Goal: Task Accomplishment & Management: Complete application form

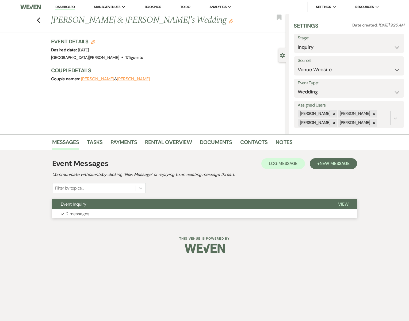
click at [144, 211] on button "Expand 2 messages" at bounding box center [204, 213] width 305 height 9
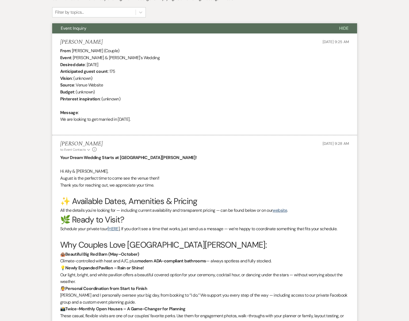
scroll to position [177, 0]
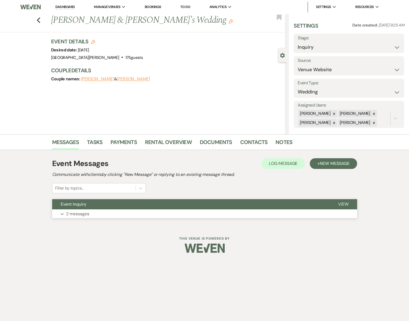
click at [141, 212] on button "Expand 2 messages" at bounding box center [204, 213] width 305 height 9
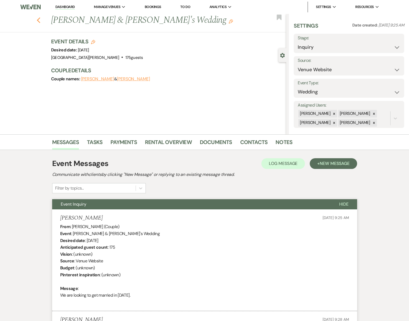
click at [39, 21] on icon "Previous" at bounding box center [39, 20] width 4 height 6
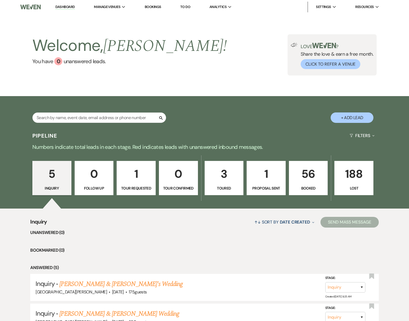
click at [360, 117] on button "+ Add Lead" at bounding box center [352, 117] width 43 height 10
select select "755"
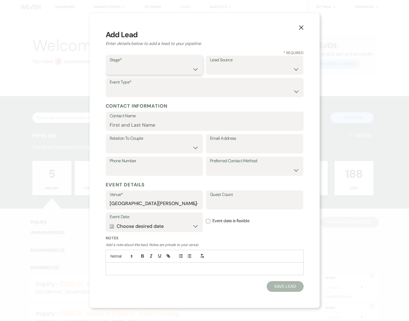
click at [145, 67] on select "Inquiry Follow Up Tour Requested Tour Confirmed Toured Proposal Sent Booked Lost" at bounding box center [154, 69] width 89 height 10
select select "4"
click at [220, 68] on select "Weven Venue Website Instagram Facebook Pinterest Google The Knot Wedding Wire H…" at bounding box center [254, 69] width 89 height 10
select select "6"
click at [144, 89] on select "Wedding Anniversary Party Baby Shower Bachelorette / Bachelor Party Birthday Pa…" at bounding box center [205, 91] width 190 height 10
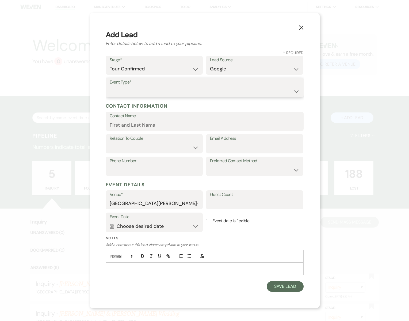
select select "1"
click at [142, 125] on input "Contact Name" at bounding box center [205, 125] width 190 height 10
type input "J"
type input "John Grieger"
click at [227, 145] on input "Email Address" at bounding box center [254, 147] width 89 height 10
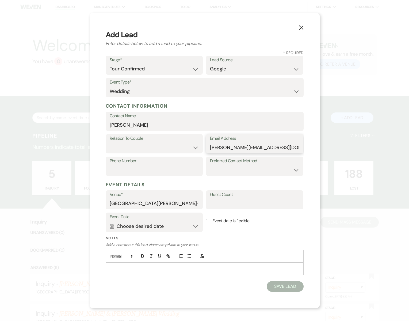
type input "john.grieger42@gmail.com"
click at [185, 164] on label "Phone Number" at bounding box center [154, 161] width 89 height 8
click at [185, 165] on input "Phone Number" at bounding box center [154, 170] width 89 height 10
type input "612-750-3081"
click at [172, 145] on select "Couple Planner Parent of Couple Family Member Friend Other" at bounding box center [154, 147] width 89 height 10
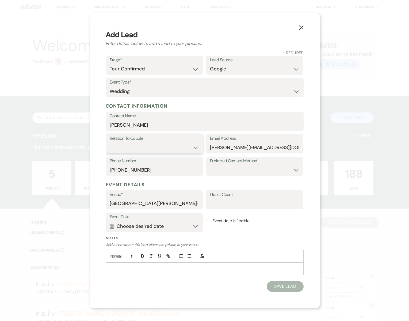
select select "1"
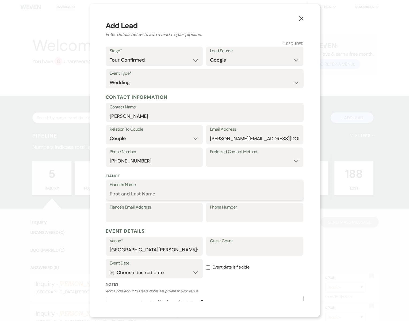
click at [141, 194] on input "Fiance's Name" at bounding box center [205, 194] width 190 height 10
click at [112, 194] on input "jessica" at bounding box center [205, 194] width 190 height 10
type input "Jessica"
click at [227, 275] on label "Event date is flexible" at bounding box center [254, 267] width 97 height 17
click at [210, 270] on input "Event date is flexible" at bounding box center [208, 267] width 4 height 4
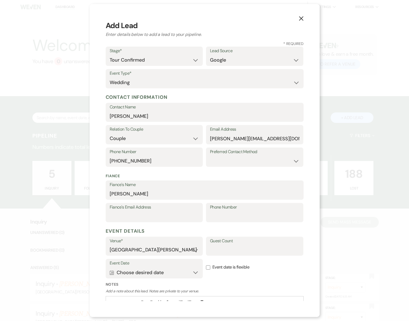
checkbox input "true"
click at [166, 218] on input "Fiance's Email Address" at bounding box center [154, 216] width 89 height 10
type input "roajes27@icloud.com"
click at [195, 274] on button "Calendar Choose desired date Expand" at bounding box center [154, 272] width 89 height 11
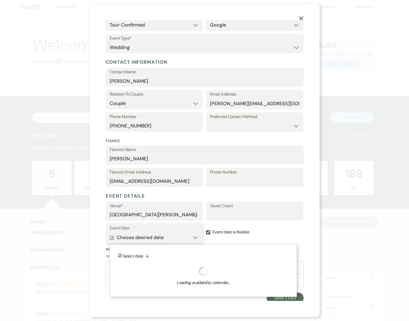
scroll to position [37, 0]
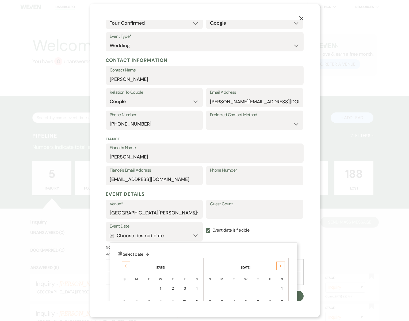
click at [129, 266] on div "Previous" at bounding box center [126, 266] width 9 height 9
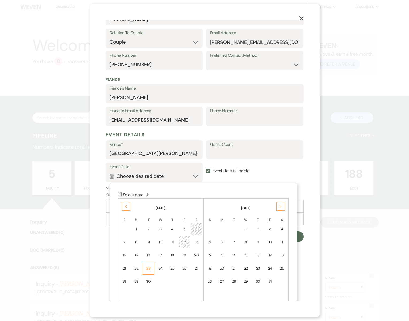
scroll to position [106, 0]
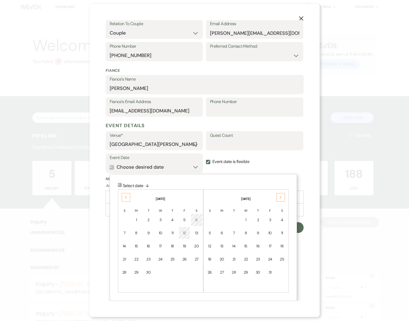
click at [123, 195] on div "Previous" at bounding box center [126, 197] width 9 height 9
click at [197, 272] on div "30" at bounding box center [196, 273] width 5 height 6
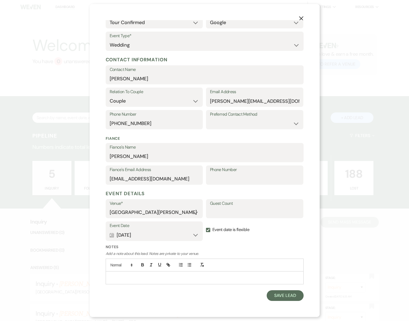
scroll to position [37, 0]
click at [197, 237] on button "Calendar May 30, 2026 Expand" at bounding box center [154, 235] width 89 height 11
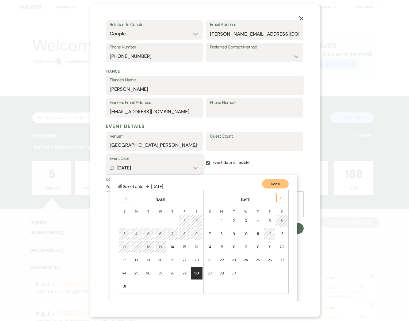
scroll to position [106, 0]
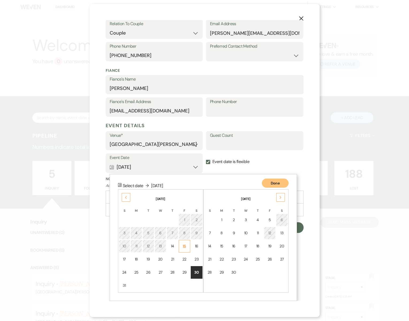
click at [184, 246] on div "15" at bounding box center [184, 246] width 5 height 6
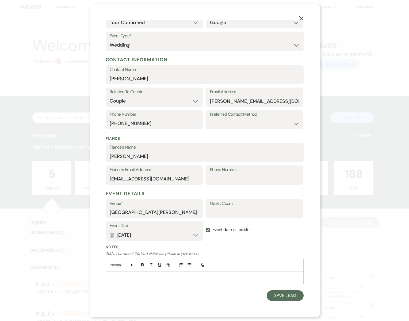
scroll to position [37, 0]
click at [283, 296] on button "Save Lead" at bounding box center [285, 296] width 37 height 11
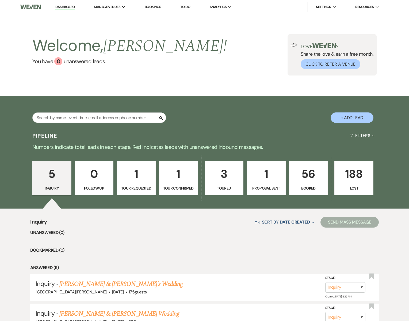
click at [174, 179] on p "1" at bounding box center [179, 174] width 32 height 18
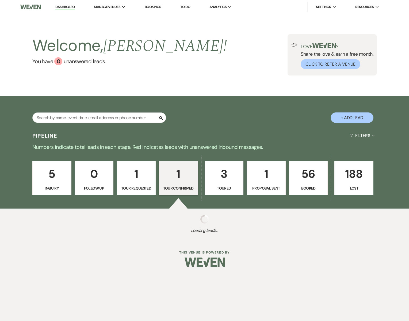
select select "4"
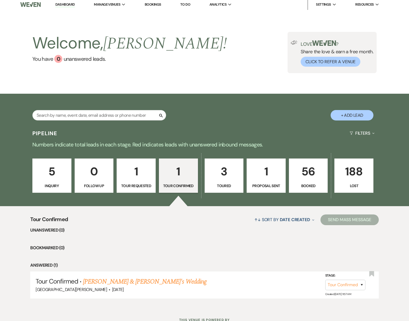
scroll to position [23, 0]
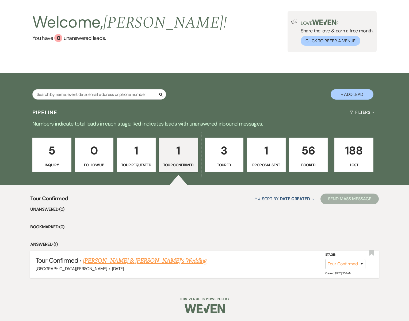
click at [119, 260] on link "John Grieger & Jessica's Wedding" at bounding box center [145, 261] width 124 height 10
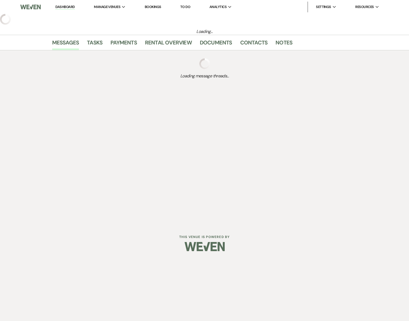
select select "4"
select select "6"
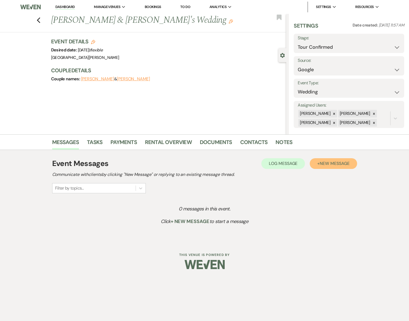
click at [341, 164] on span "New Message" at bounding box center [335, 164] width 30 height 6
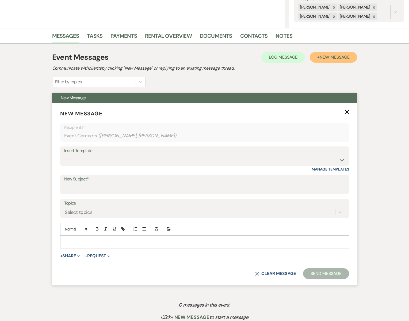
scroll to position [112, 0]
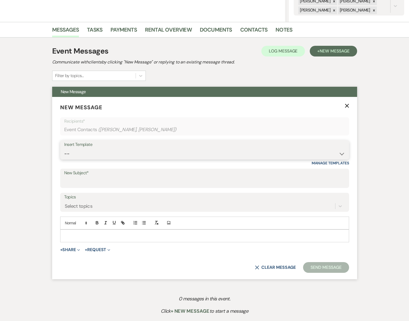
click at [111, 152] on select "-- Subject: So Great to Meet You at South Glen Farm! Subject: 🎉 Let’s Make It O…" at bounding box center [204, 154] width 281 height 10
select select "3613"
type input "Your Dream Wedding Starts at [GEOGRAPHIC_DATA][PERSON_NAME]!"
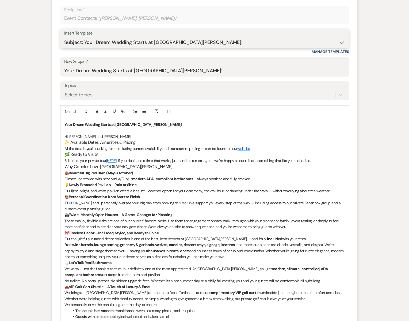
scroll to position [226, 0]
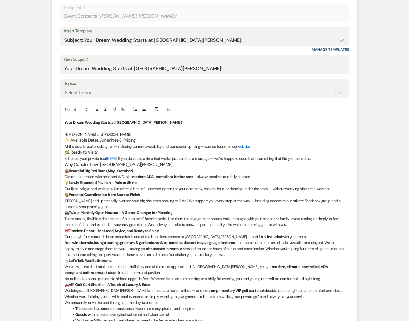
click at [104, 135] on p "Hi John and Jessica," at bounding box center [205, 134] width 281 height 6
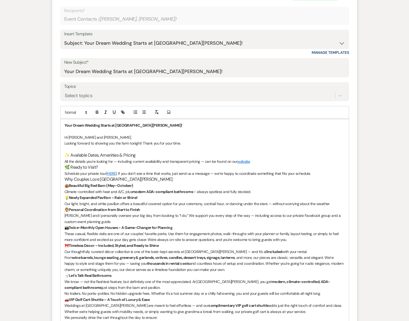
scroll to position [223, 0]
click at [227, 161] on p "All the details you're looking for — including current availability and transpa…" at bounding box center [205, 161] width 281 height 6
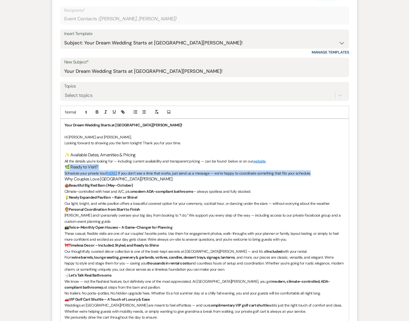
drag, startPoint x: 69, startPoint y: 166, endPoint x: 315, endPoint y: 172, distance: 246.7
click at [315, 172] on div "Your Dream Wedding Starts at South Glen Farm! Hi John and Jessica, Looking forw…" at bounding box center [205, 284] width 289 height 331
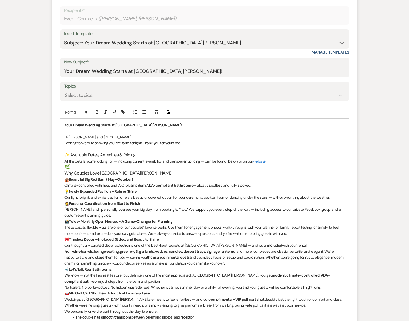
click at [65, 174] on h3 "Why Couples Love [GEOGRAPHIC_DATA][PERSON_NAME]:" at bounding box center [205, 173] width 281 height 6
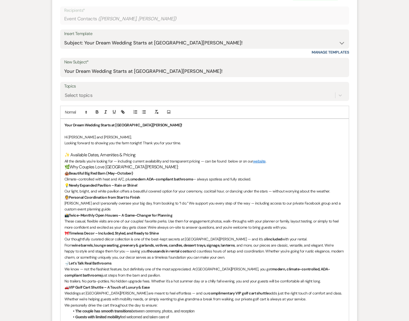
click at [276, 161] on p "All the details you're looking for — including current availability and transpa…" at bounding box center [205, 161] width 281 height 6
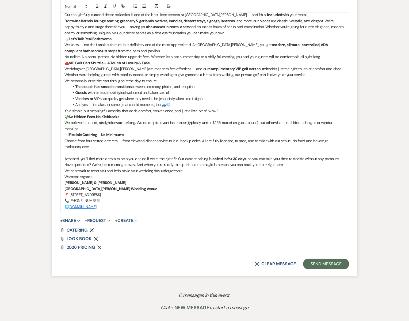
scroll to position [450, 0]
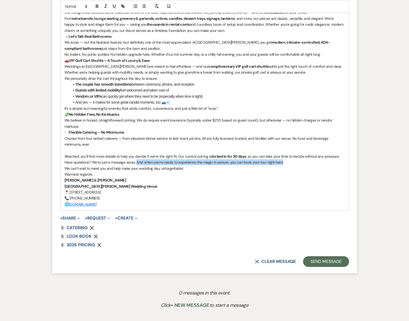
drag, startPoint x: 282, startPoint y: 162, endPoint x: 135, endPoint y: 161, distance: 147.3
click at [135, 161] on p "Have questions? We’re just a message away. And when you’re ready to experience …" at bounding box center [205, 162] width 281 height 6
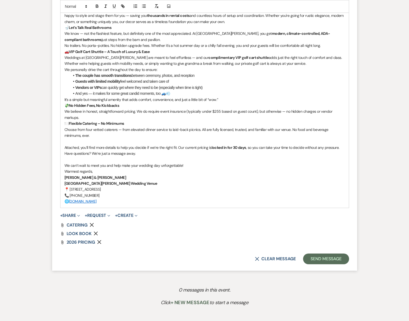
scroll to position [460, 0]
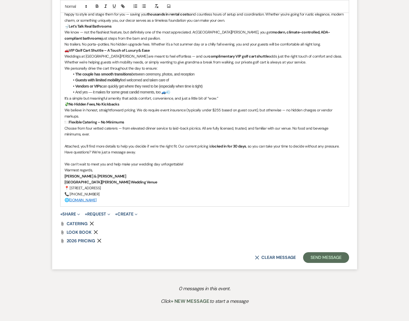
click at [225, 98] on p "It’s a simple but meaningful amenity that adds comfort, convenience, and just a…" at bounding box center [205, 98] width 281 height 6
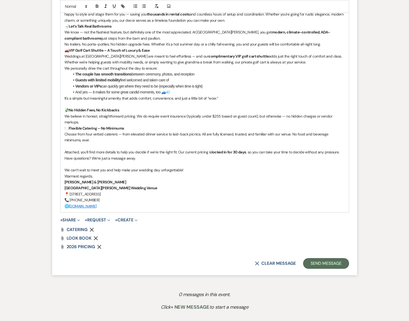
scroll to position [462, 0]
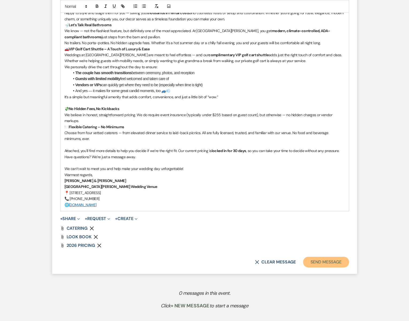
click at [324, 265] on button "Send Message" at bounding box center [326, 262] width 46 height 11
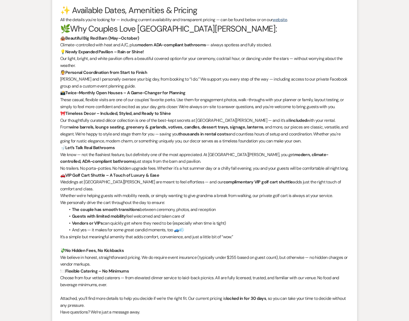
scroll to position [0, 0]
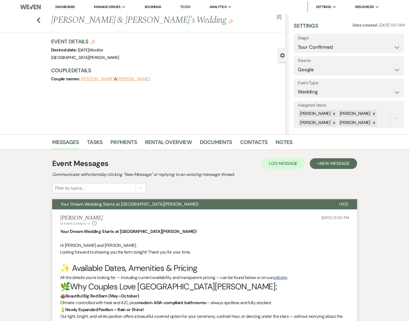
click at [36, 20] on div "Previous John Grieger & Jessica's Wedding Edit Bookmark" at bounding box center [141, 23] width 289 height 18
click at [38, 19] on use "button" at bounding box center [38, 20] width 3 height 6
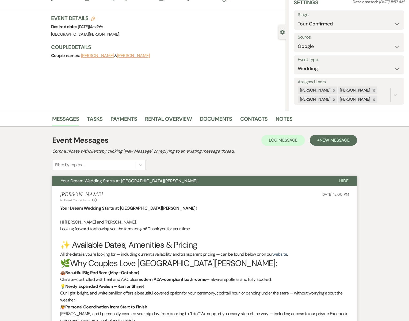
select select "4"
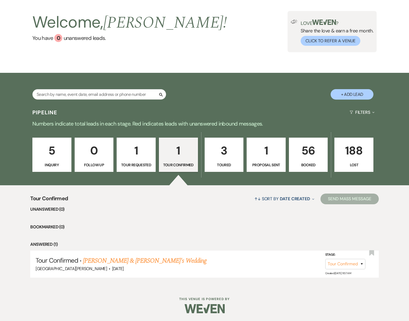
click at [55, 155] on p "5" at bounding box center [52, 151] width 32 height 18
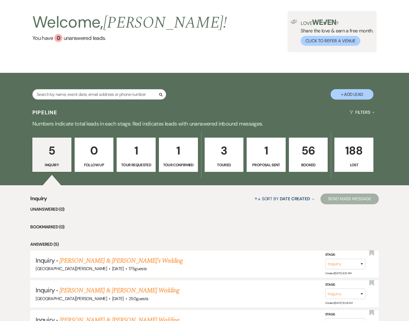
click at [97, 261] on link "[PERSON_NAME] & [PERSON_NAME]'s Wedding" at bounding box center [121, 261] width 124 height 10
select select "5"
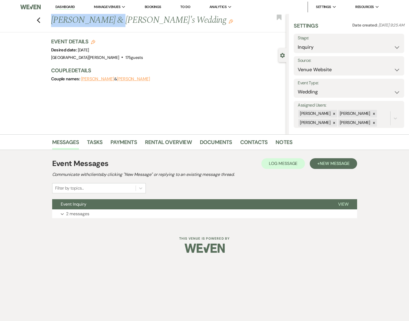
drag, startPoint x: 108, startPoint y: 21, endPoint x: 50, endPoint y: 21, distance: 57.6
click at [50, 21] on div "Previous Jonathan Robbin & Ally Breyer's Wedding Edit" at bounding box center [167, 20] width 238 height 13
copy h1 "[PERSON_NAME]"
click at [37, 19] on icon "Previous" at bounding box center [39, 20] width 4 height 6
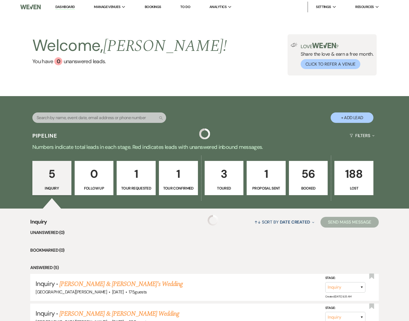
scroll to position [23, 0]
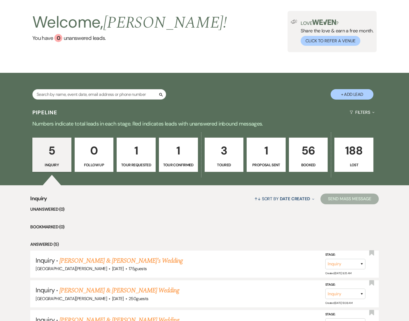
click at [186, 159] on p "1" at bounding box center [179, 151] width 32 height 18
select select "4"
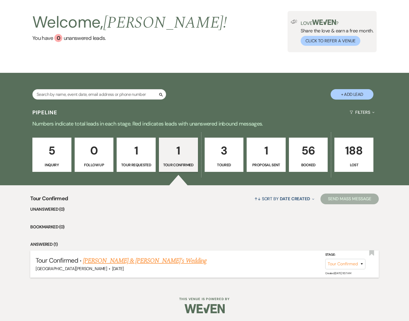
click at [116, 259] on link "John Grieger & Jessica's Wedding" at bounding box center [145, 261] width 124 height 10
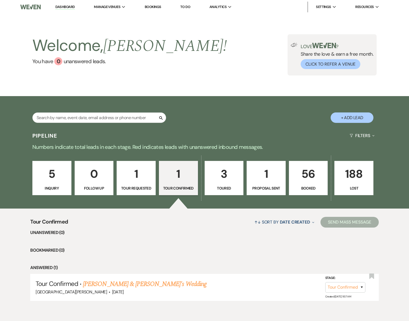
select select "4"
select select "6"
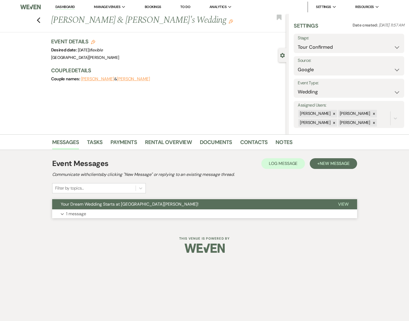
click at [90, 208] on button "Your Dream Wedding Starts at [GEOGRAPHIC_DATA][PERSON_NAME]!" at bounding box center [191, 204] width 278 height 10
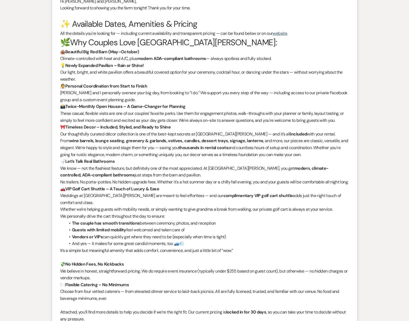
scroll to position [245, 0]
